Goal: Complete application form: Complete application form

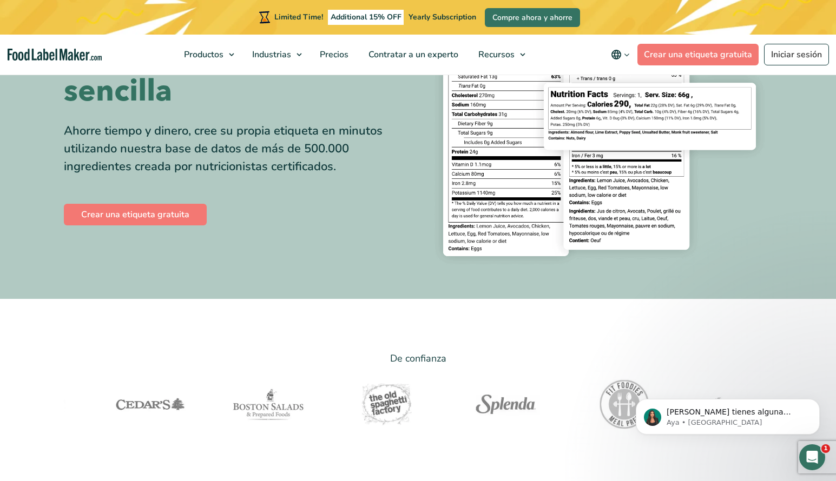
scroll to position [162, 0]
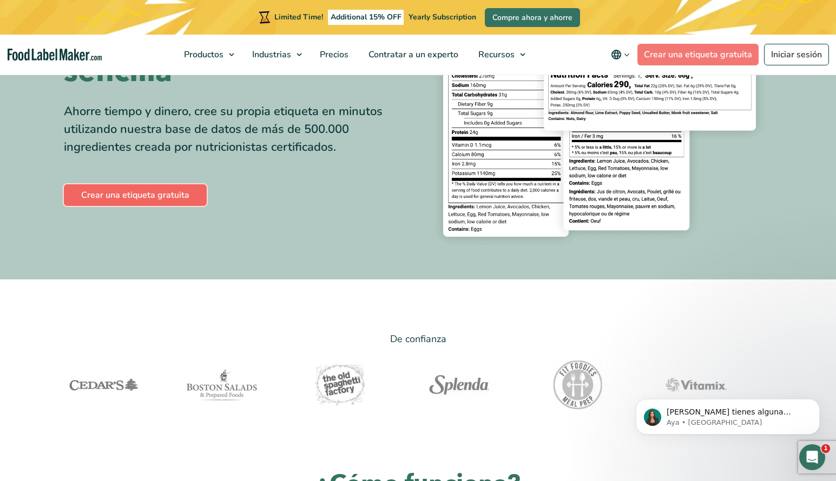
click at [167, 194] on link "Crear una etiqueta gratuita" at bounding box center [135, 195] width 143 height 22
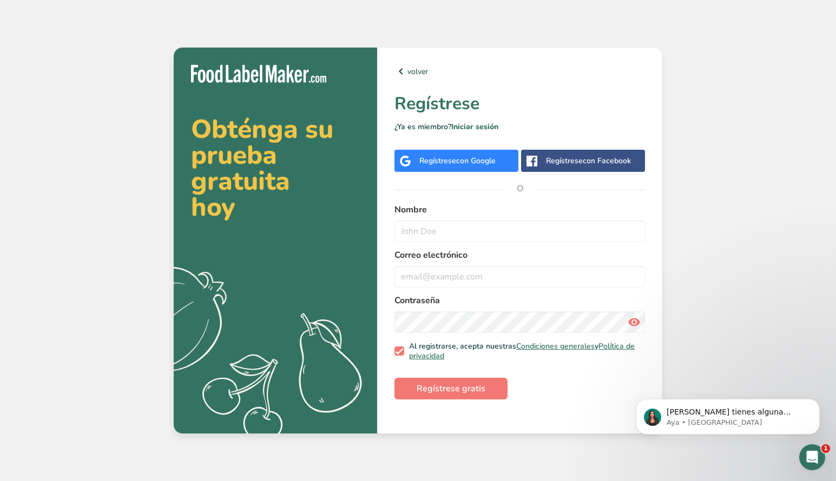
click at [591, 154] on div "Regístrese con Facebook" at bounding box center [583, 161] width 124 height 22
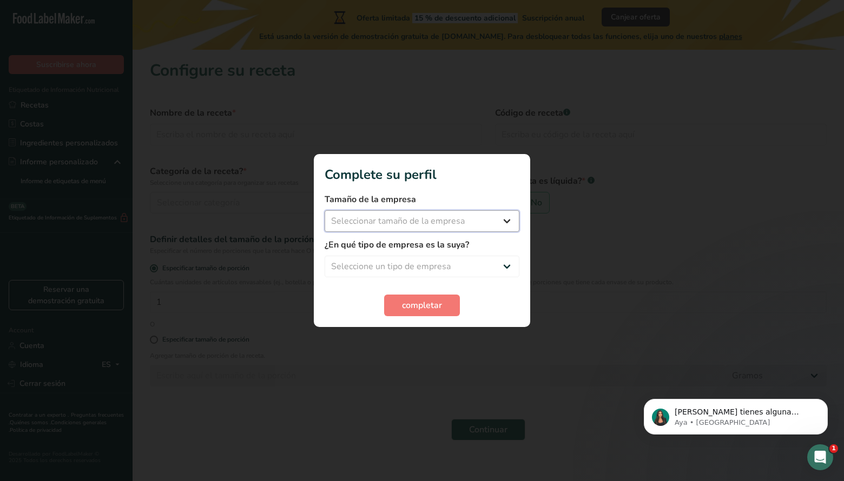
click at [430, 219] on select "Seleccionar tamaño de la empresa Menos de 10 empleados De 10 a 50 empleados De …" at bounding box center [422, 221] width 195 height 22
select select "2"
click at [325, 210] on select "Seleccionar tamaño de la empresa Menos de 10 empleados De 10 a 50 empleados De …" at bounding box center [422, 221] width 195 height 22
click at [408, 266] on select "Seleccione un tipo de empresa Fabricante de alimentos envasados Restaurante y c…" at bounding box center [422, 267] width 195 height 22
select select "5"
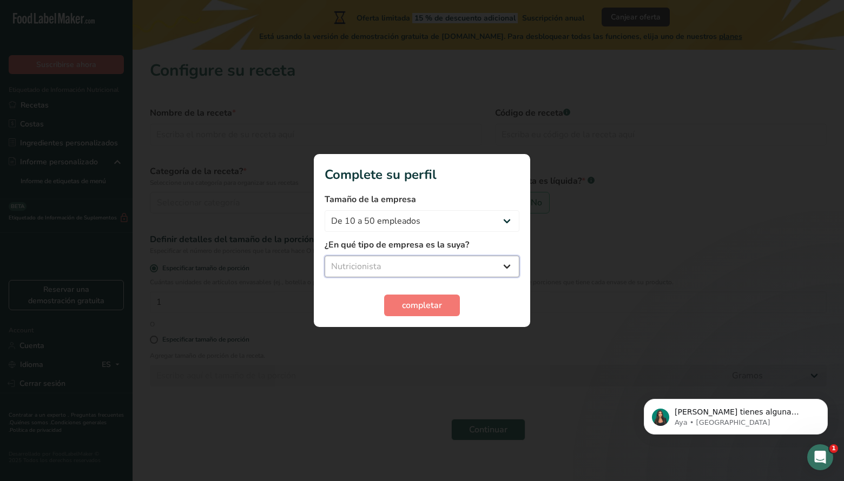
click at [325, 256] on select "Seleccione un tipo de empresa Fabricante de alimentos envasados Restaurante y c…" at bounding box center [422, 267] width 195 height 22
click at [445, 302] on button "completar" at bounding box center [422, 306] width 76 height 22
